Goal: Use online tool/utility: Utilize a website feature to perform a specific function

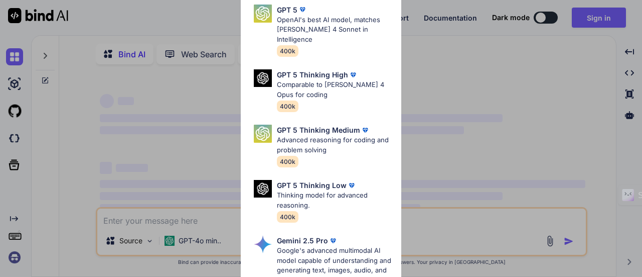
click at [598, 14] on div "Ultra Models GPT 5 OpenAI's best AI model, matches [PERSON_NAME] 4 Sonnet in In…" at bounding box center [321, 138] width 642 height 277
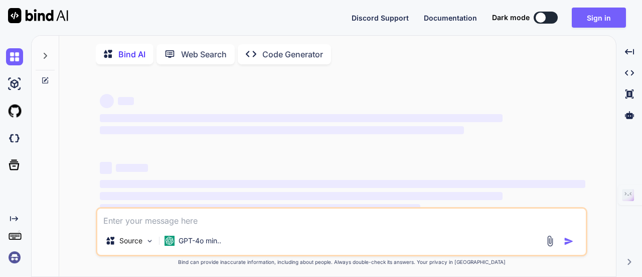
type textarea "x"
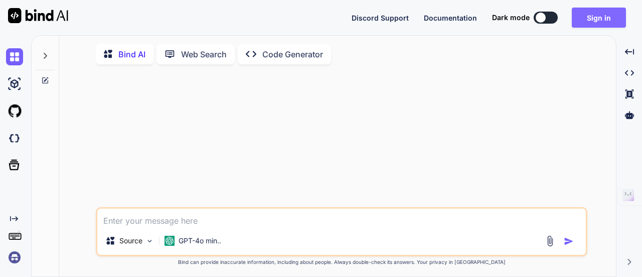
click at [597, 18] on button "Sign in" at bounding box center [599, 18] width 54 height 20
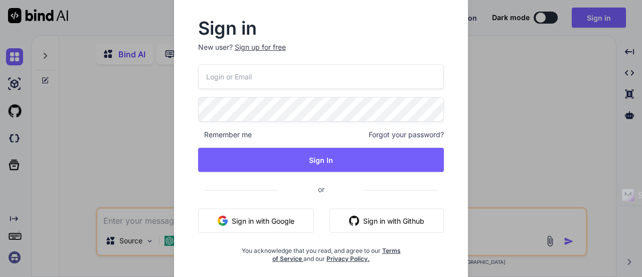
click at [263, 81] on input "email" at bounding box center [321, 76] width 246 height 25
click at [265, 82] on input "email" at bounding box center [321, 76] width 246 height 25
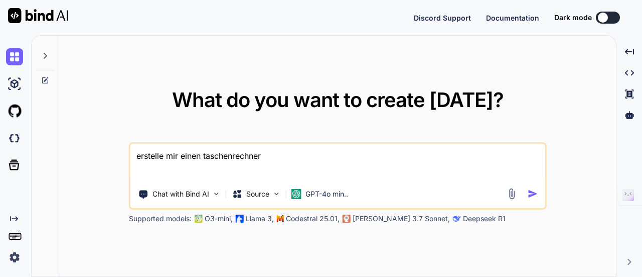
type textarea "x"
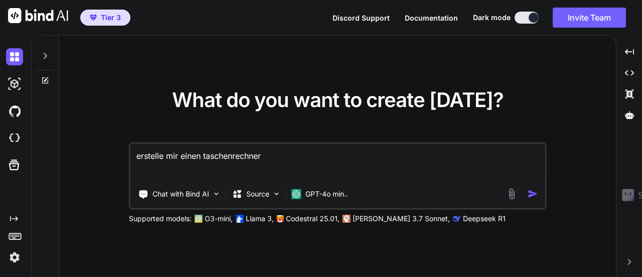
drag, startPoint x: 284, startPoint y: 146, endPoint x: 278, endPoint y: 146, distance: 6.5
click at [278, 146] on textarea "erstelle mir einen taschenrechner" at bounding box center [337, 162] width 415 height 37
drag, startPoint x: 288, startPoint y: 151, endPoint x: 67, endPoint y: 132, distance: 221.6
click at [68, 132] on div "What do you want to create today? erstelle mir einen taschenrechner Chat with B…" at bounding box center [337, 156] width 557 height 241
click at [10, 87] on img at bounding box center [14, 83] width 17 height 17
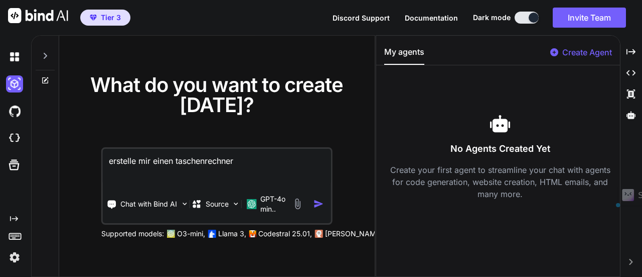
click at [46, 55] on icon at bounding box center [46, 56] width 4 height 6
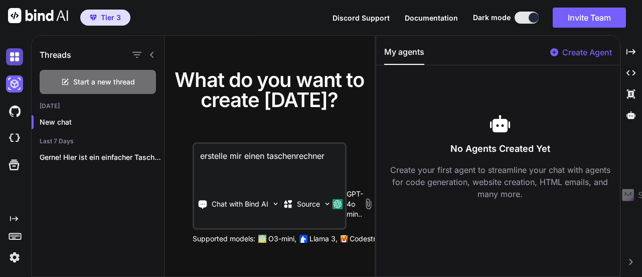
click at [18, 60] on img at bounding box center [14, 56] width 17 height 17
click at [16, 87] on img at bounding box center [14, 83] width 17 height 17
click at [15, 102] on div at bounding box center [16, 110] width 21 height 27
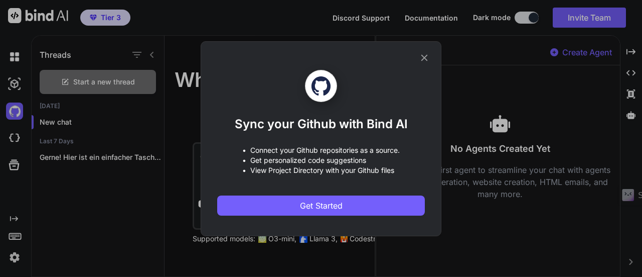
click at [431, 58] on div "Sync your Github with Bind AI • Connect your Github repositories as a source. •…" at bounding box center [321, 138] width 241 height 195
drag, startPoint x: 13, startPoint y: 79, endPoint x: 303, endPoint y: 75, distance: 290.1
click at [13, 79] on div "Sync your Github with Bind AI • Connect your Github repositories as a source. •…" at bounding box center [321, 138] width 642 height 277
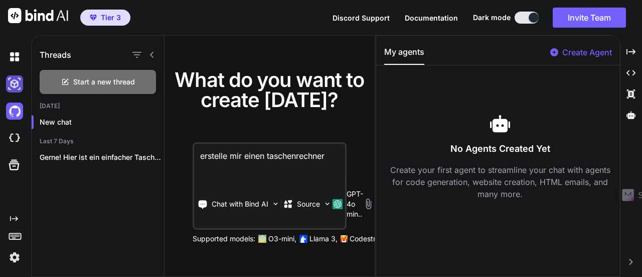
click at [15, 83] on img at bounding box center [14, 83] width 17 height 17
click at [15, 137] on img at bounding box center [14, 137] width 17 height 17
drag, startPoint x: 328, startPoint y: 156, endPoint x: 196, endPoint y: 149, distance: 132.2
click at [196, 149] on textarea "erstelle mir einen taschenrechner" at bounding box center [269, 162] width 151 height 37
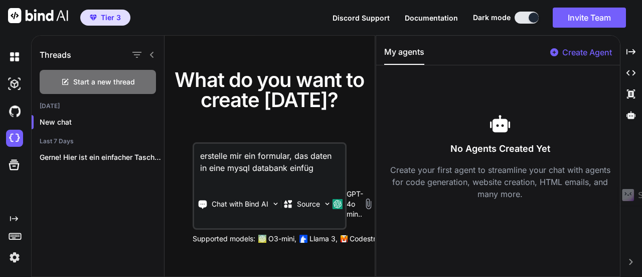
type textarea "erstelle mir ein formular, das daten in eine mysql databank einfügt"
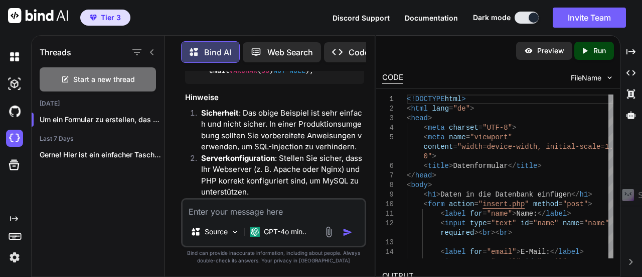
scroll to position [1054, 0]
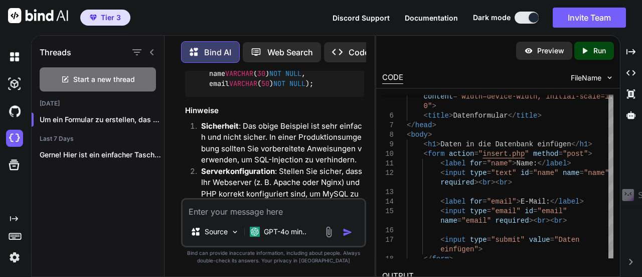
click at [581, 51] on icon "Created with Pixso." at bounding box center [585, 50] width 9 height 9
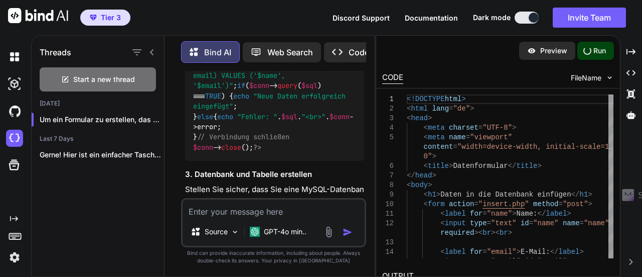
scroll to position [755, 0]
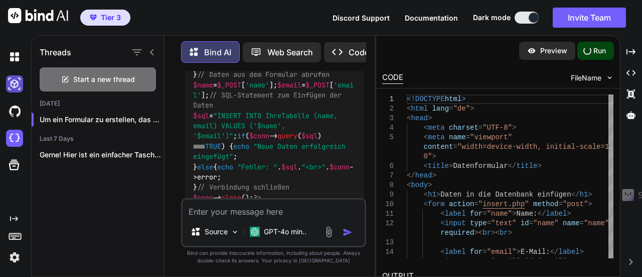
click at [10, 82] on img at bounding box center [14, 83] width 17 height 17
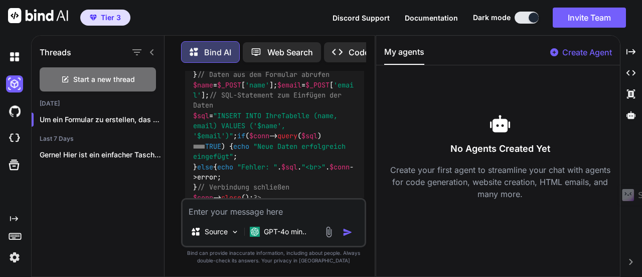
click at [357, 50] on p "Code Generator" at bounding box center [379, 52] width 61 height 12
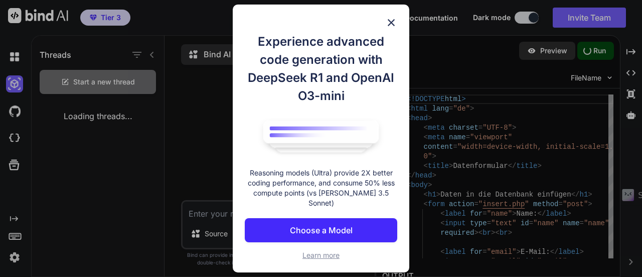
click at [396, 26] on img at bounding box center [391, 23] width 12 height 12
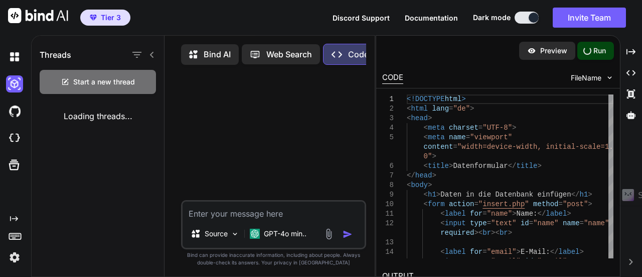
click at [223, 55] on p "Bind AI" at bounding box center [217, 54] width 27 height 12
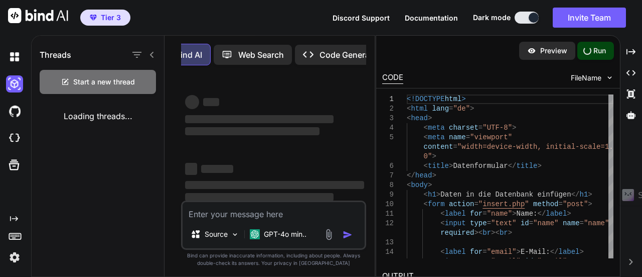
scroll to position [0, 51]
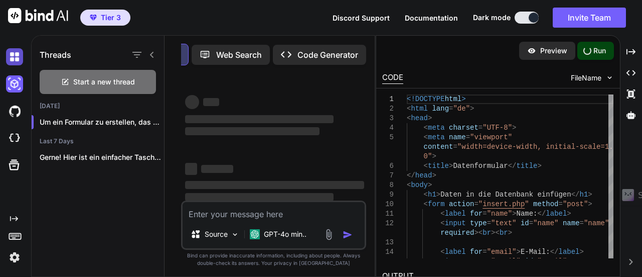
click at [12, 62] on img at bounding box center [14, 56] width 17 height 17
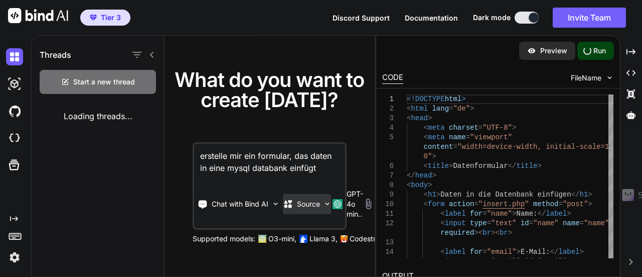
click at [329, 202] on img at bounding box center [327, 203] width 9 height 9
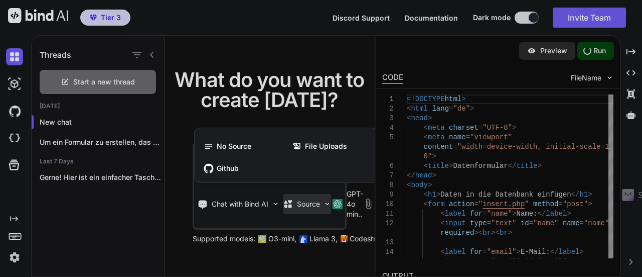
click at [329, 202] on div at bounding box center [321, 138] width 642 height 277
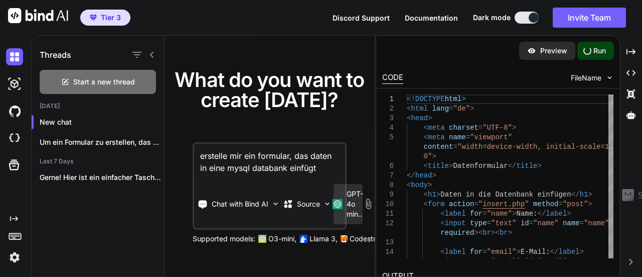
click at [354, 204] on p "GPT-4o min.." at bounding box center [355, 204] width 17 height 30
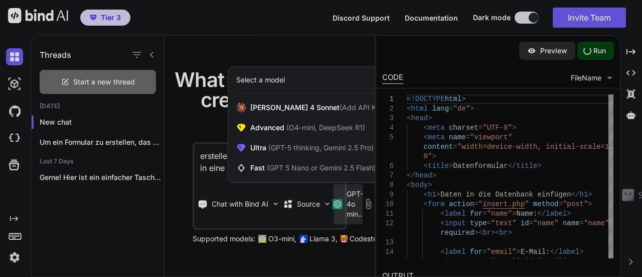
click at [354, 204] on div at bounding box center [321, 138] width 642 height 277
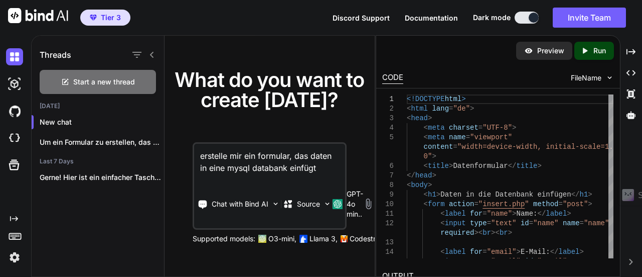
click at [560, 46] on p "Preview" at bounding box center [550, 51] width 27 height 10
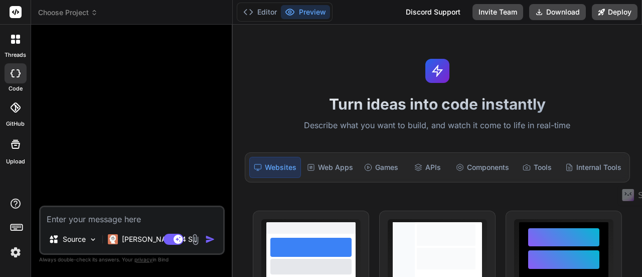
click at [126, 222] on textarea at bounding box center [132, 216] width 183 height 18
click at [14, 41] on icon at bounding box center [13, 42] width 4 height 4
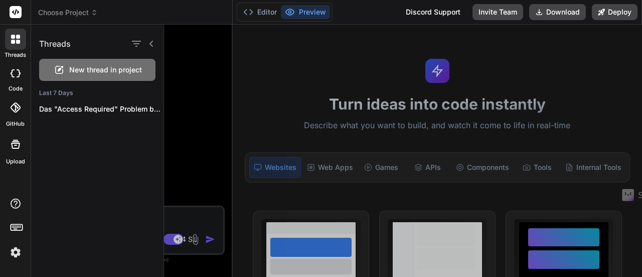
click at [10, 68] on div at bounding box center [16, 73] width 22 height 20
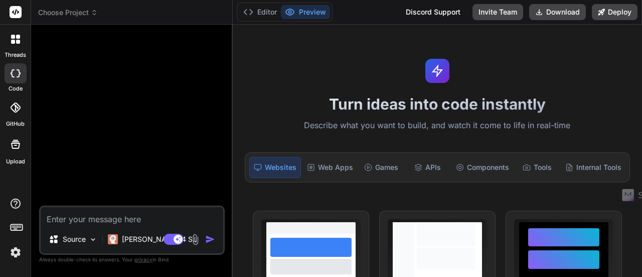
click at [15, 107] on icon at bounding box center [15, 107] width 10 height 10
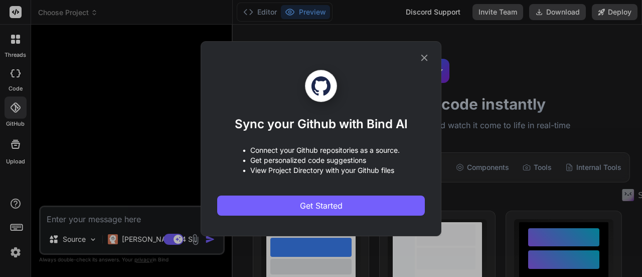
click at [12, 144] on div "Sync your Github with Bind AI • Connect your Github repositories as a source. •…" at bounding box center [321, 138] width 642 height 277
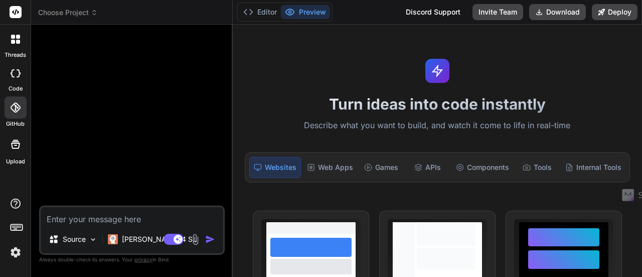
click at [13, 223] on icon at bounding box center [17, 226] width 14 height 14
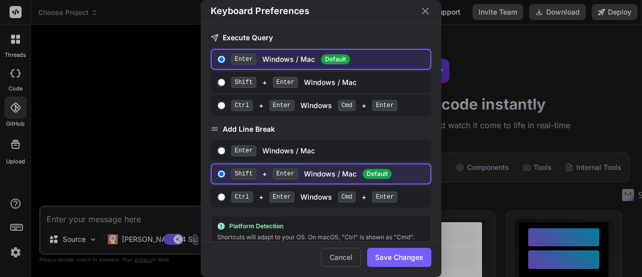
click at [20, 73] on div "Keyboard Preferences Execute Query Enter Windows / Mac Default Shift + Enter Wi…" at bounding box center [321, 138] width 642 height 277
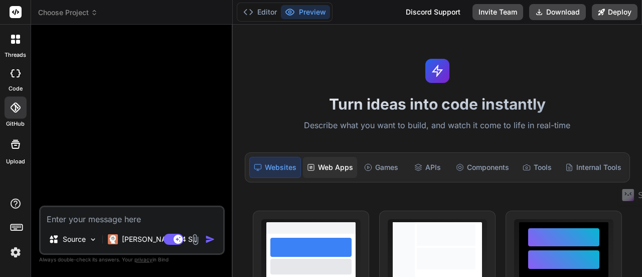
click at [339, 167] on div "Web Apps" at bounding box center [330, 167] width 54 height 21
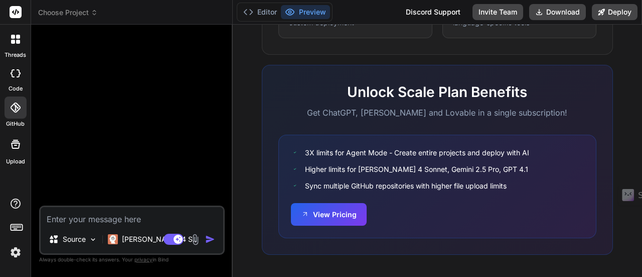
scroll to position [639, 0]
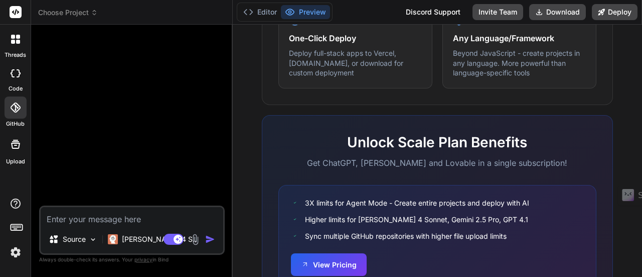
click at [96, 216] on textarea at bounding box center [132, 216] width 183 height 18
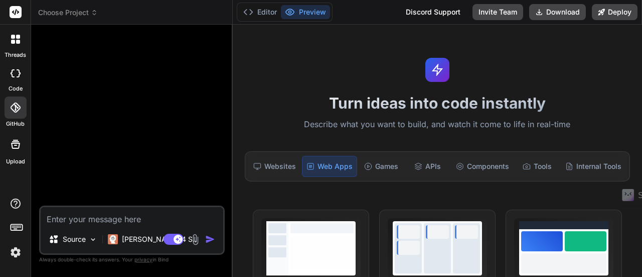
scroll to position [0, 0]
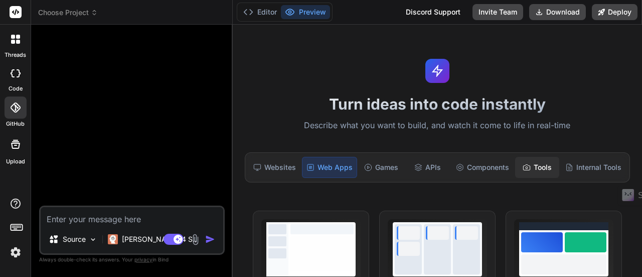
click at [531, 162] on div "Tools" at bounding box center [537, 167] width 44 height 21
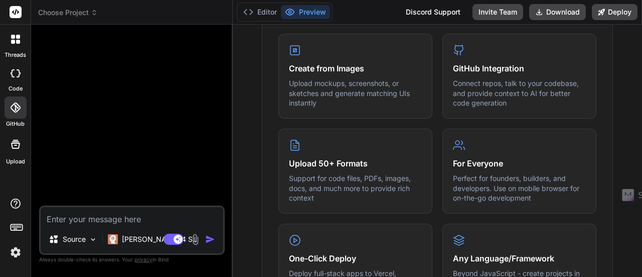
scroll to position [391, 0]
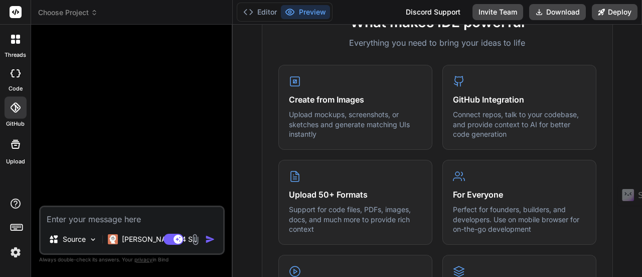
click at [10, 81] on div at bounding box center [16, 73] width 22 height 20
type textarea "x"
